Goal: Communication & Community: Answer question/provide support

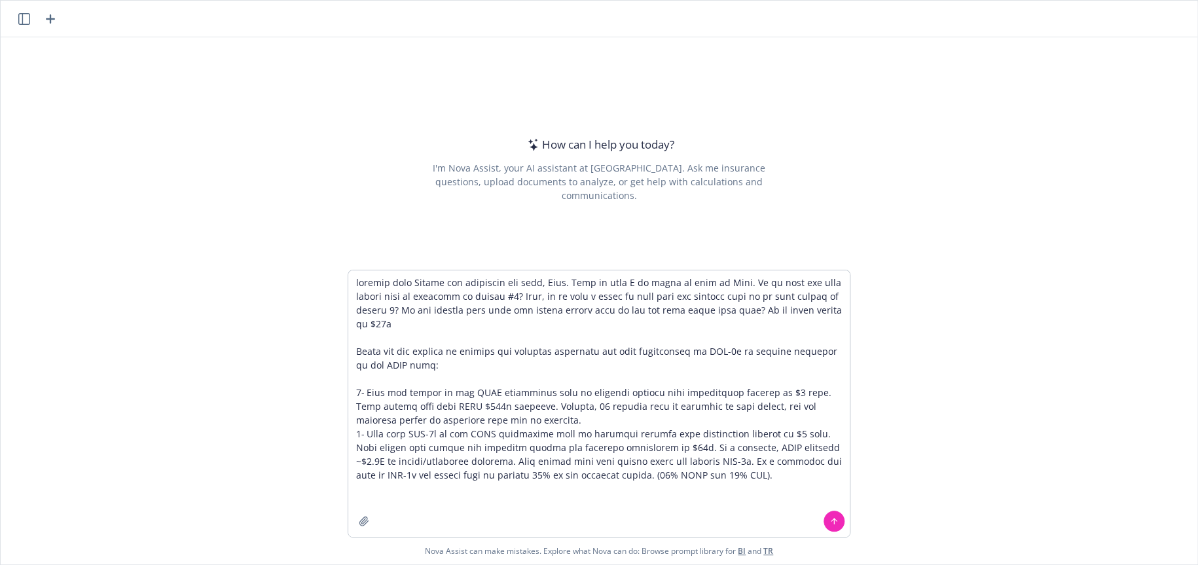
drag, startPoint x: 533, startPoint y: 281, endPoint x: 550, endPoint y: 283, distance: 17.1
click at [550, 283] on textarea at bounding box center [599, 403] width 502 height 266
click at [707, 283] on textarea at bounding box center [599, 403] width 502 height 266
click at [401, 327] on textarea at bounding box center [599, 403] width 502 height 266
drag, startPoint x: 420, startPoint y: 407, endPoint x: 437, endPoint y: 406, distance: 17.7
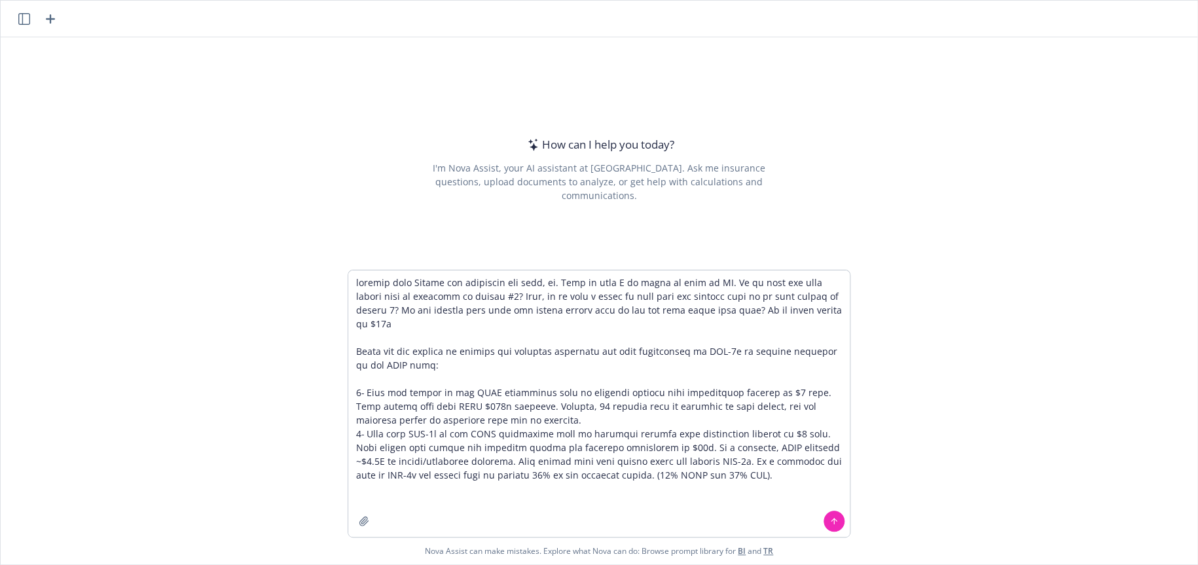
click at [437, 406] on textarea at bounding box center [599, 403] width 502 height 266
click at [541, 280] on textarea at bounding box center [599, 403] width 502 height 266
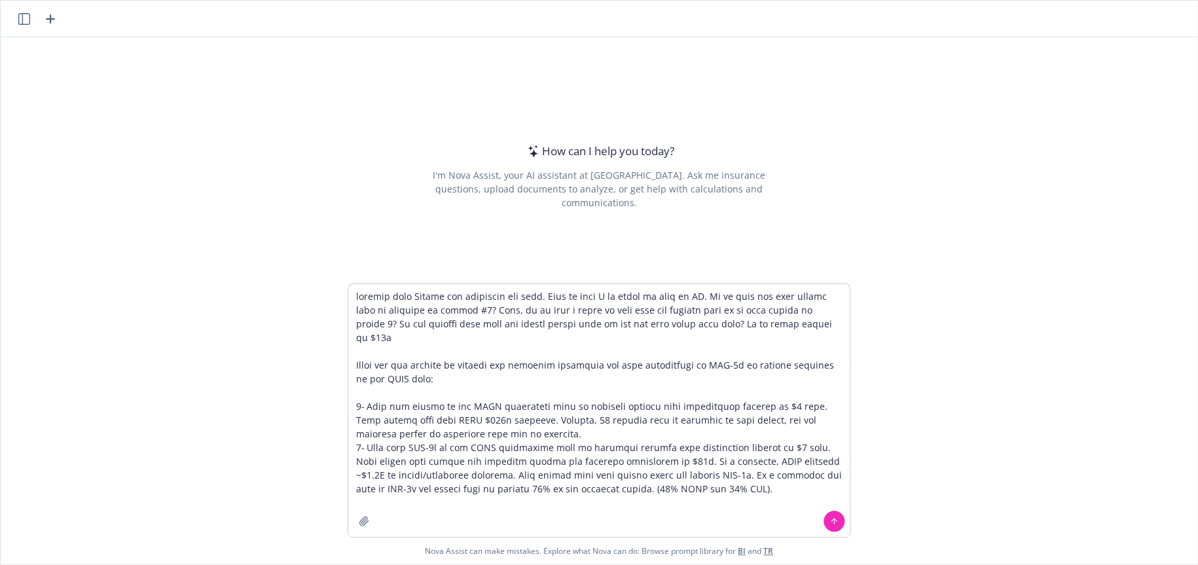
drag, startPoint x: 676, startPoint y: 295, endPoint x: 687, endPoint y: 297, distance: 11.9
click at [687, 297] on textarea at bounding box center [599, 410] width 502 height 253
type textarea "rewrite this Thanks for providing the data. This is what I am going to send to …"
click at [830, 519] on icon at bounding box center [834, 521] width 9 height 9
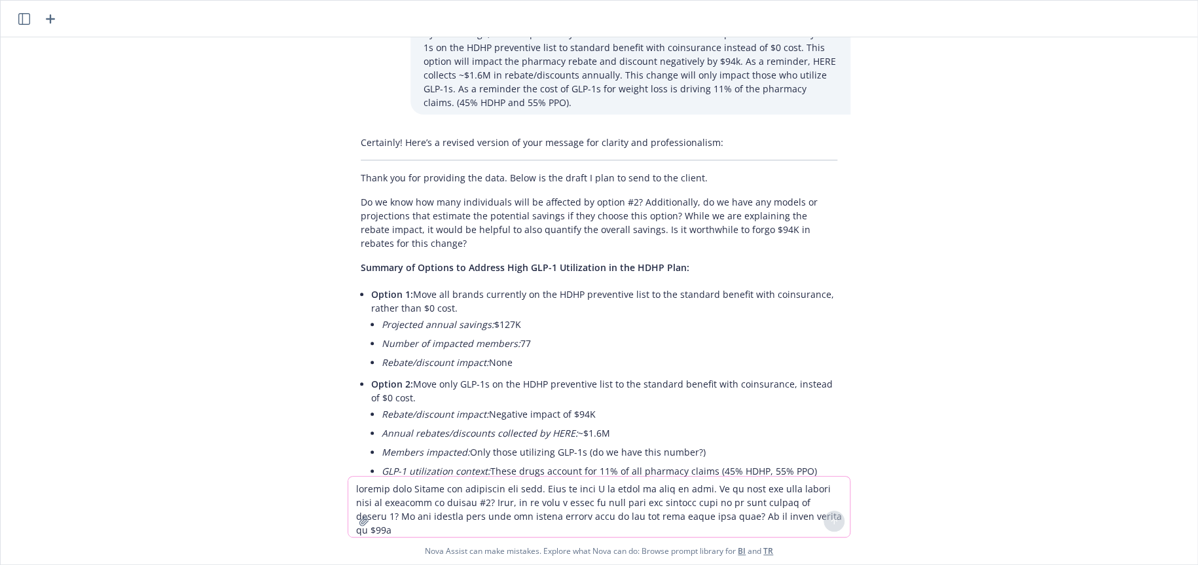
scroll to position [238, 0]
